Goal: Understand site structure: Grasp the organization and layout of the website

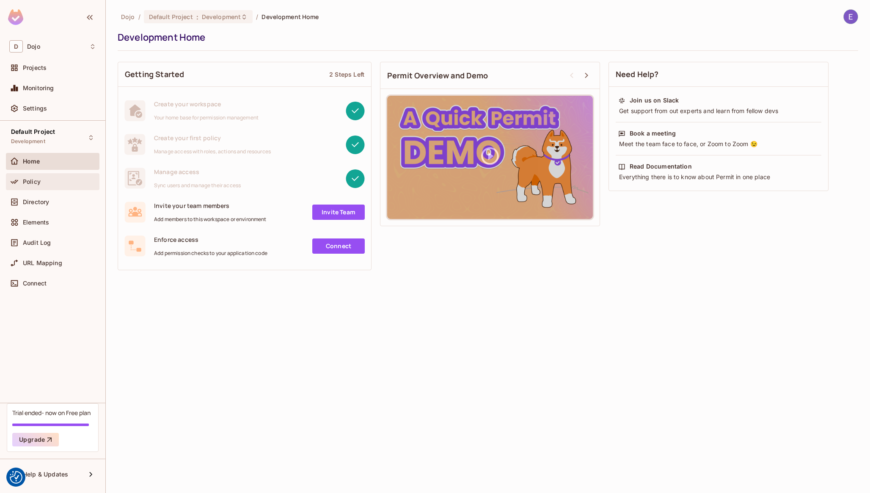
click at [47, 177] on div "Policy" at bounding box center [52, 181] width 87 height 10
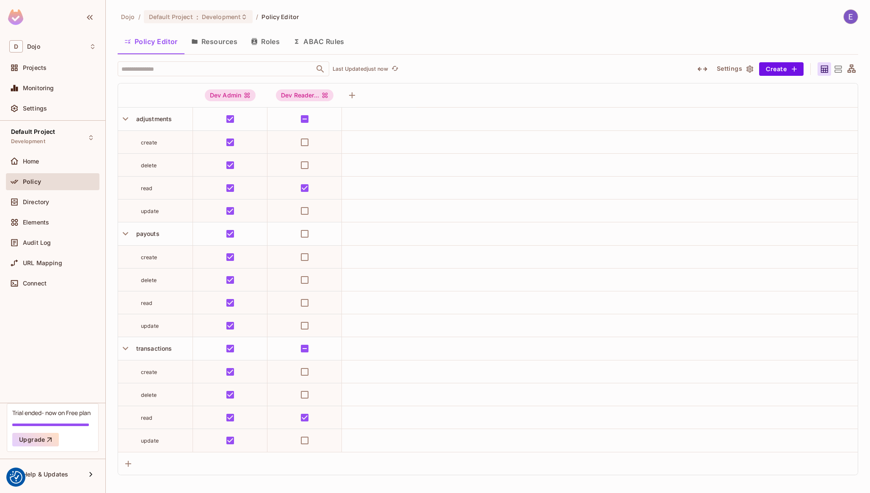
click at [229, 43] on button "Resources" at bounding box center [215, 41] width 60 height 21
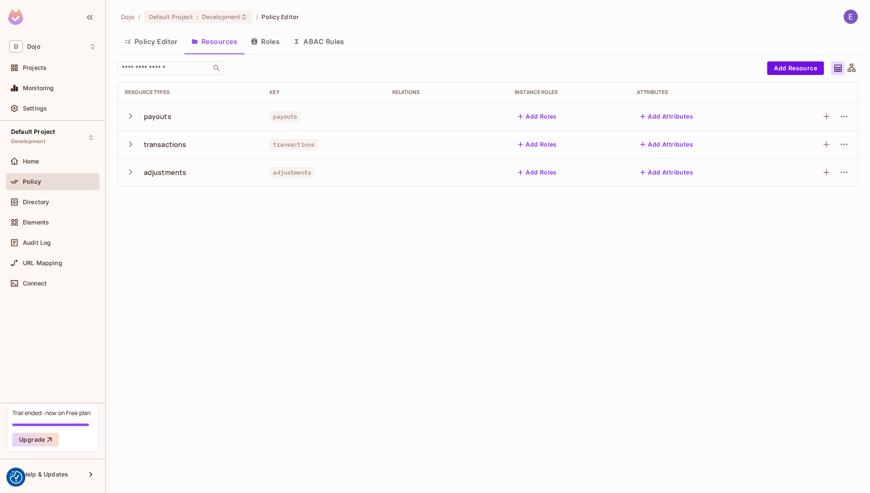
click at [276, 43] on button "Roles" at bounding box center [265, 41] width 42 height 21
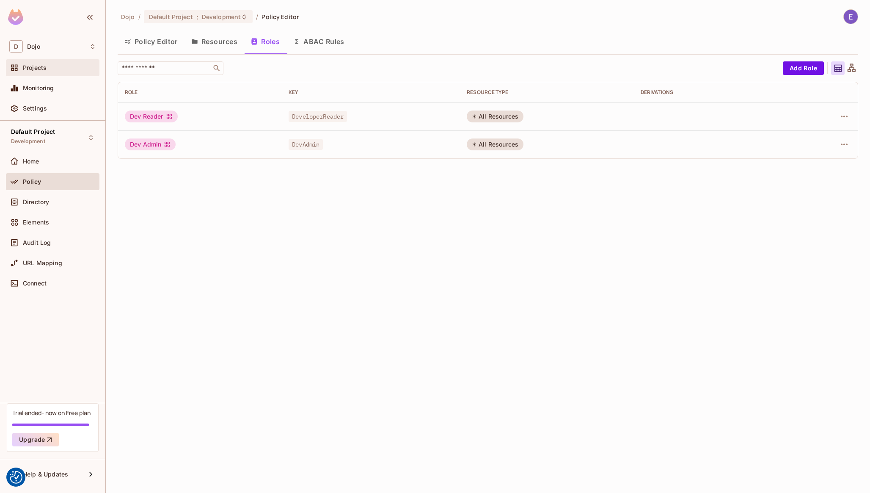
click at [49, 63] on div "Projects" at bounding box center [52, 68] width 87 height 10
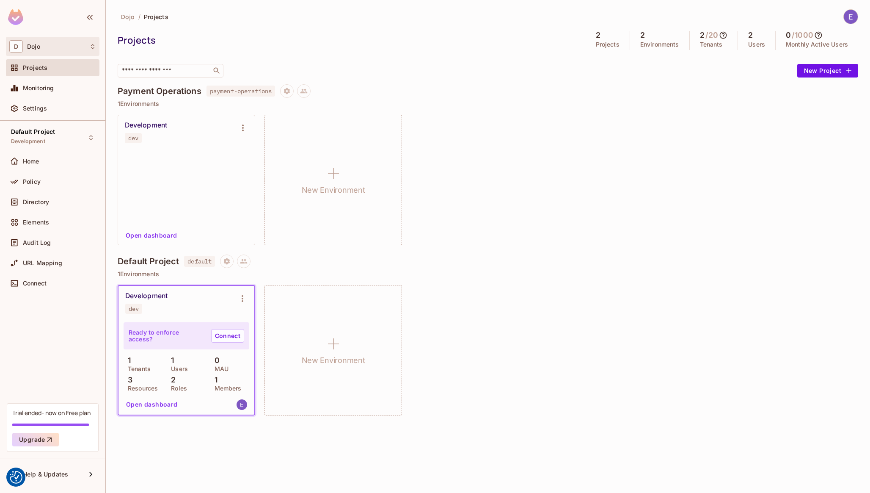
click at [49, 48] on div "D Dojo" at bounding box center [52, 46] width 87 height 12
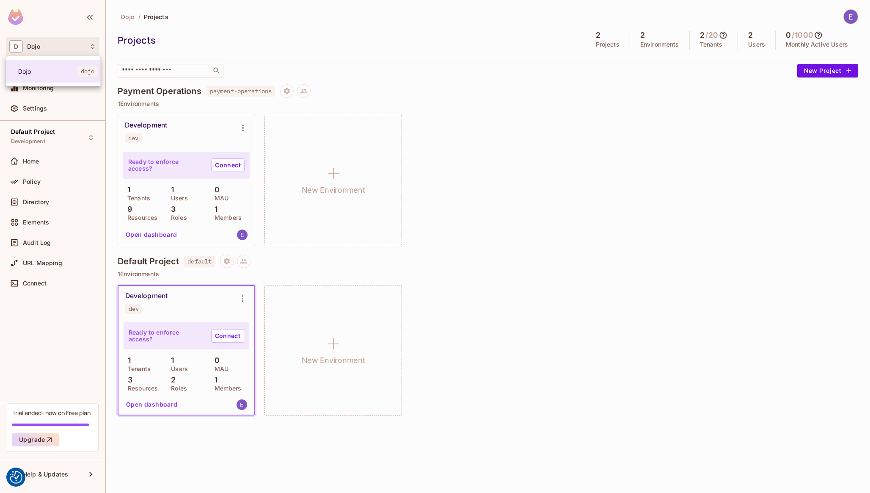
click at [511, 287] on div at bounding box center [435, 246] width 870 height 493
click at [174, 226] on div "Ready to enforce access? Connect 1 Tenants 1 Users 0 MAU 9 Resources 3 Roles 1 …" at bounding box center [186, 197] width 137 height 96
click at [162, 231] on button "Open dashboard" at bounding box center [151, 235] width 58 height 14
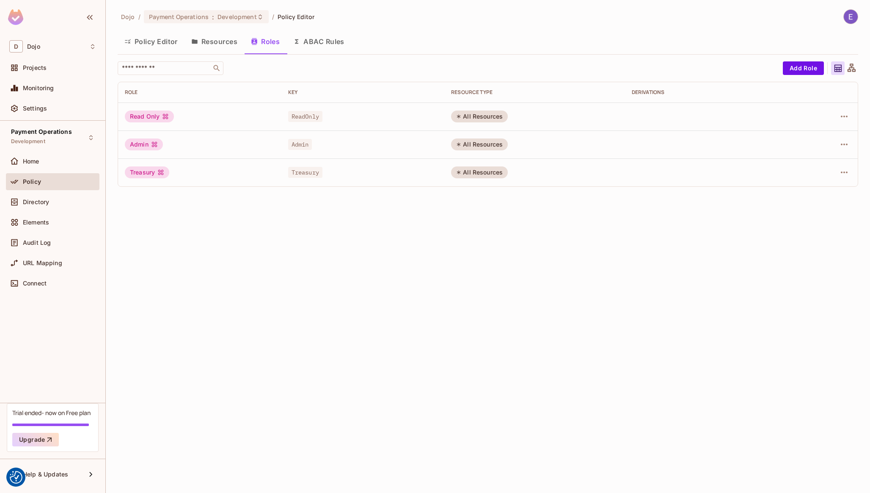
click at [174, 45] on button "Policy Editor" at bounding box center [151, 41] width 67 height 21
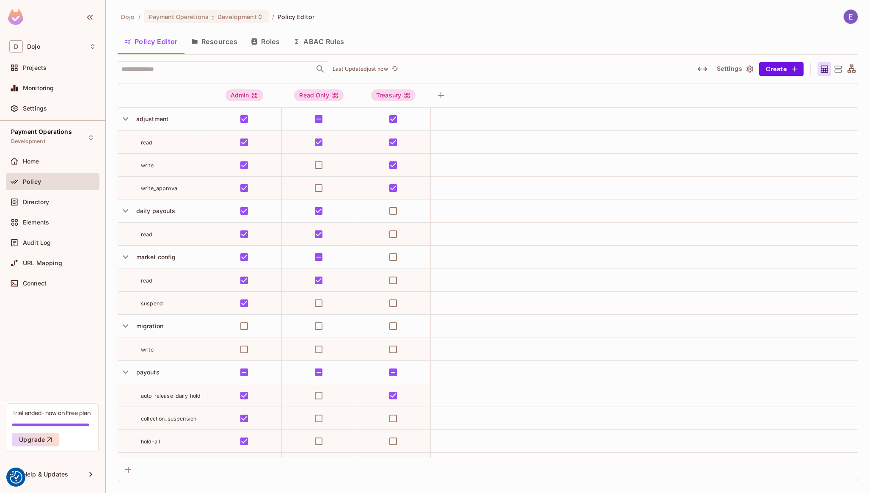
click at [219, 45] on button "Resources" at bounding box center [215, 41] width 60 height 21
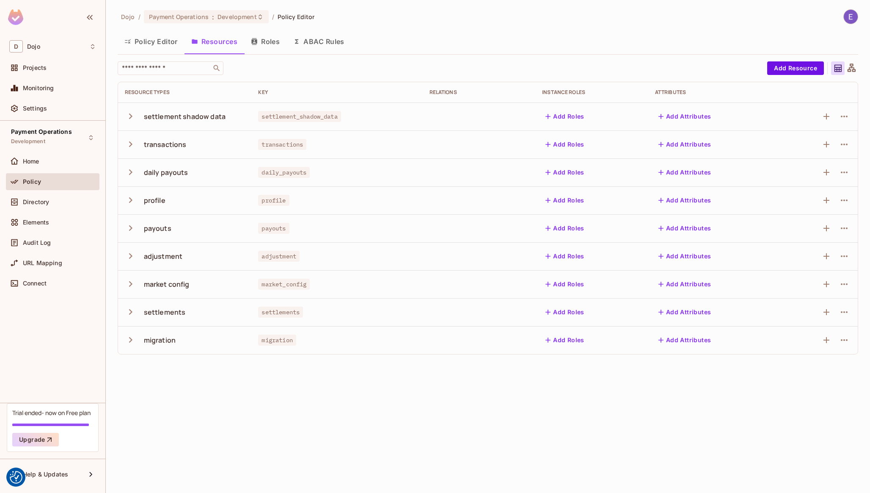
click at [163, 259] on div "adjustment" at bounding box center [163, 255] width 39 height 9
click at [223, 389] on div "Dojo / Payment Operations : Development / Policy Editor Policy Editor Resources…" at bounding box center [488, 246] width 764 height 493
click at [51, 240] on div "Audit Log" at bounding box center [59, 242] width 73 height 7
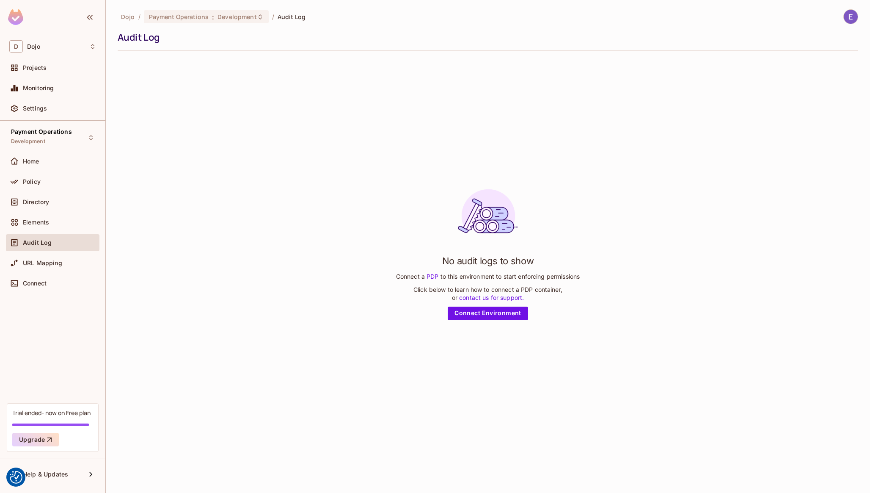
click at [58, 353] on div "Payment Operations Development Home Policy Directory Elements Audit Log URL Map…" at bounding box center [52, 262] width 105 height 282
